Goal: Find specific page/section: Find specific page/section

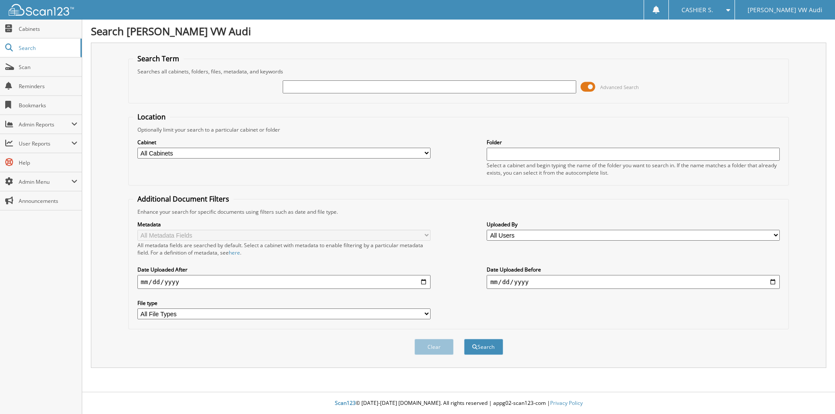
click at [395, 89] on input "text" at bounding box center [429, 86] width 293 height 13
type input "[PERSON_NAME]"
click at [464, 339] on button "Search" at bounding box center [483, 347] width 39 height 16
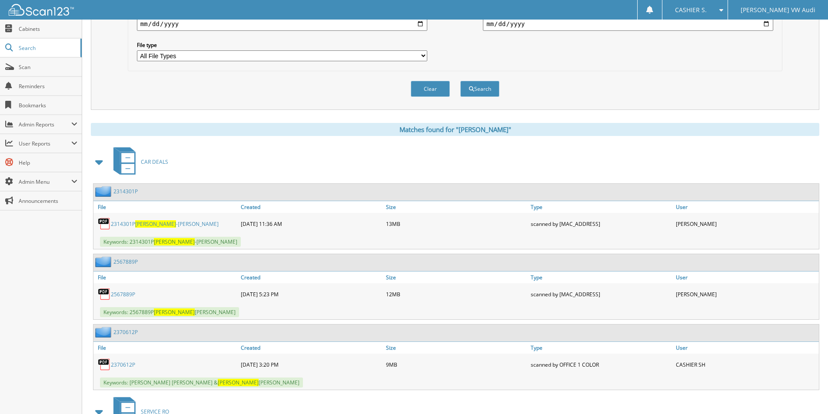
scroll to position [261, 0]
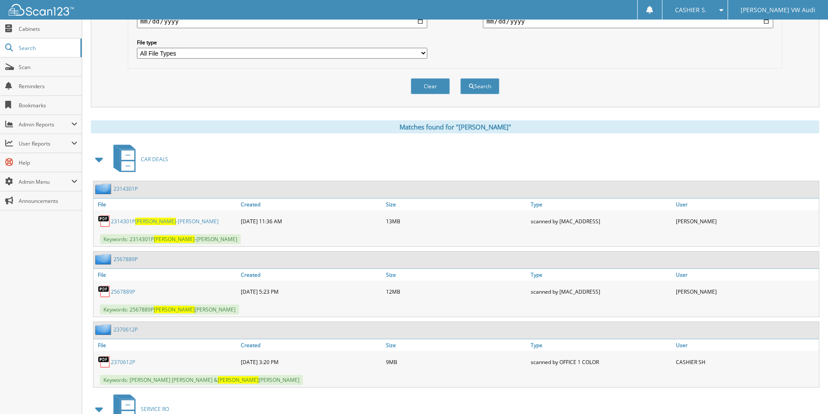
click at [129, 294] on link "2567889P" at bounding box center [123, 291] width 24 height 7
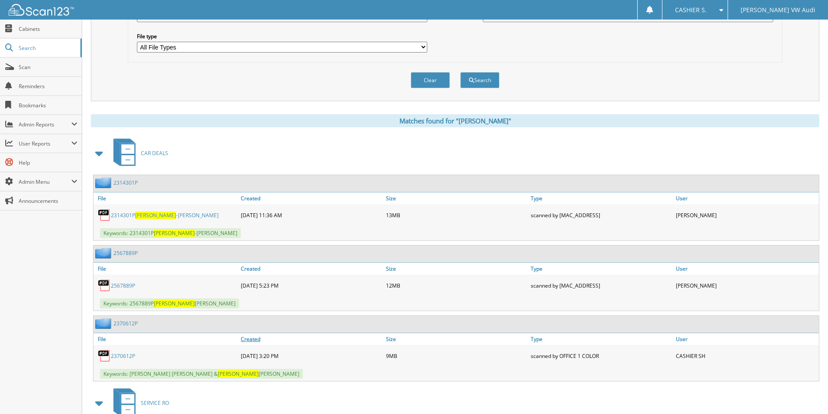
scroll to position [0, 0]
